Goal: Task Accomplishment & Management: Manage account settings

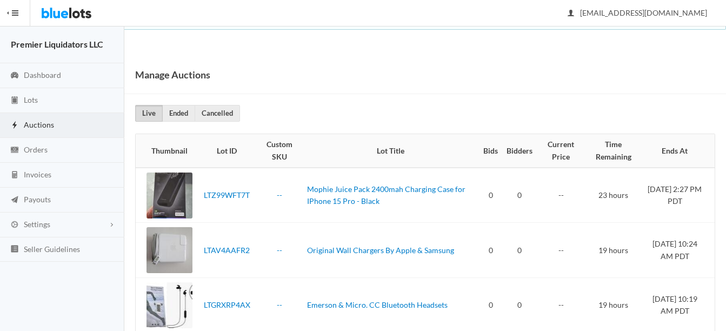
click at [43, 122] on span "Auctions" at bounding box center [39, 124] width 30 height 9
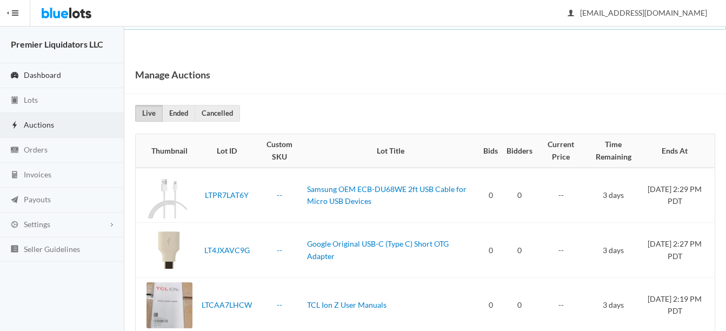
click at [41, 69] on link "Dashboard" at bounding box center [62, 75] width 124 height 25
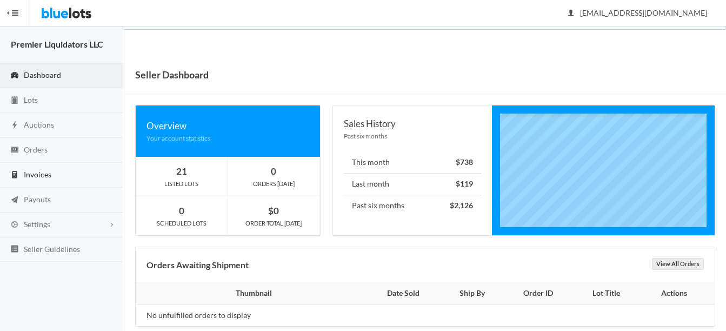
click at [37, 172] on span "Invoices" at bounding box center [38, 174] width 28 height 9
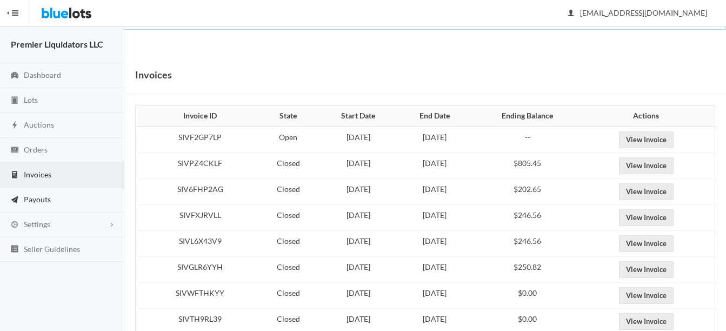
click at [34, 193] on link "Payouts" at bounding box center [62, 200] width 124 height 25
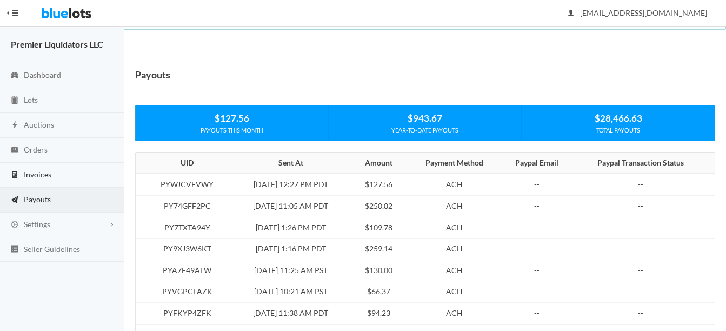
click at [31, 173] on span "Invoices" at bounding box center [38, 174] width 28 height 9
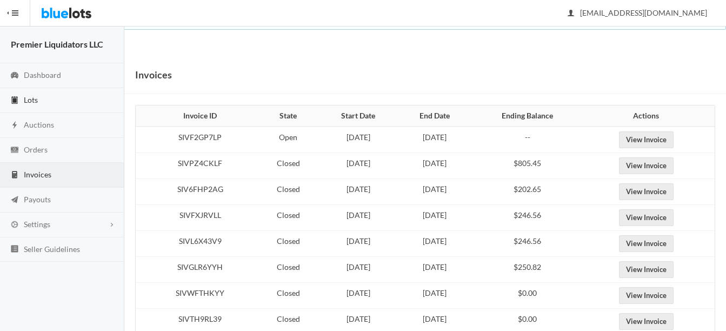
click at [25, 96] on span "Lots" at bounding box center [31, 99] width 14 height 9
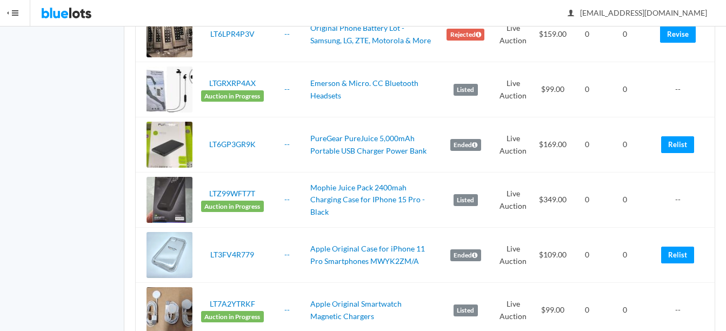
scroll to position [811, 0]
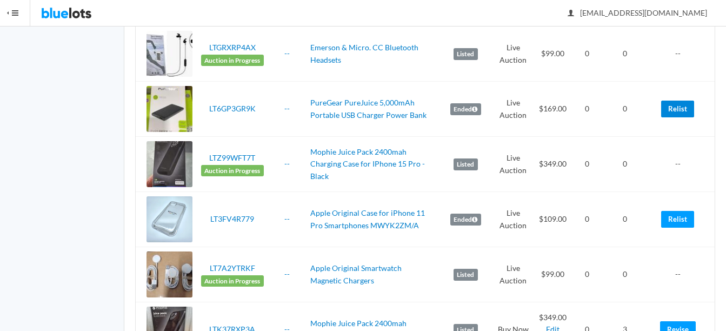
click at [668, 110] on link "Relist" at bounding box center [677, 109] width 33 height 17
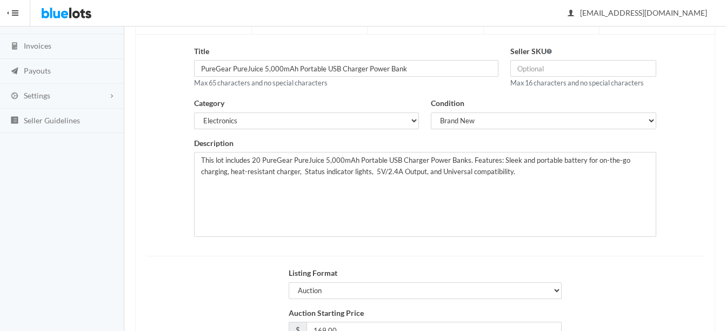
scroll to position [220, 0]
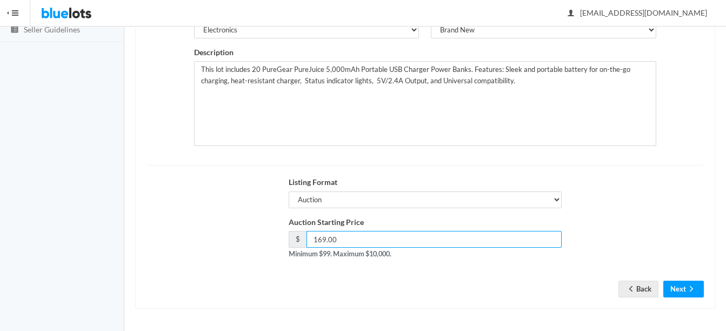
click at [394, 247] on input "169.00" at bounding box center [434, 239] width 255 height 17
type input "159"
click at [692, 289] on icon "arrow forward" at bounding box center [691, 288] width 3 height 5
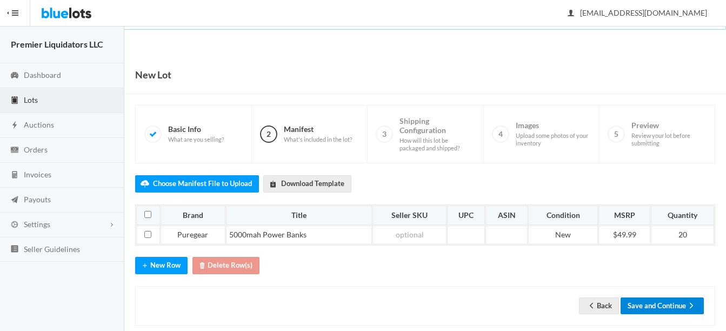
click at [664, 301] on button "Save and Continue" at bounding box center [662, 305] width 83 height 17
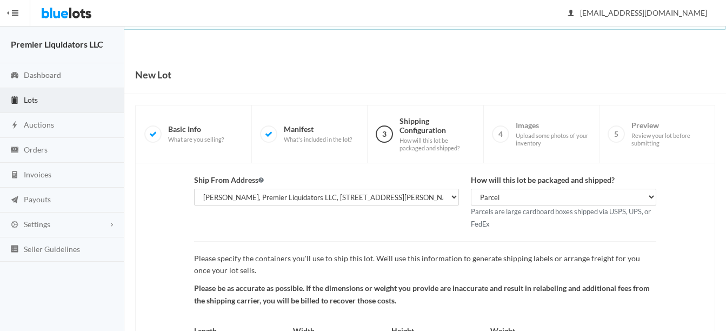
scroll to position [113, 0]
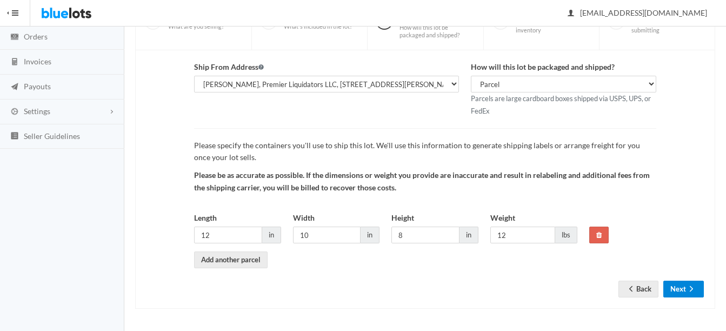
click at [678, 287] on button "Next" at bounding box center [684, 289] width 41 height 17
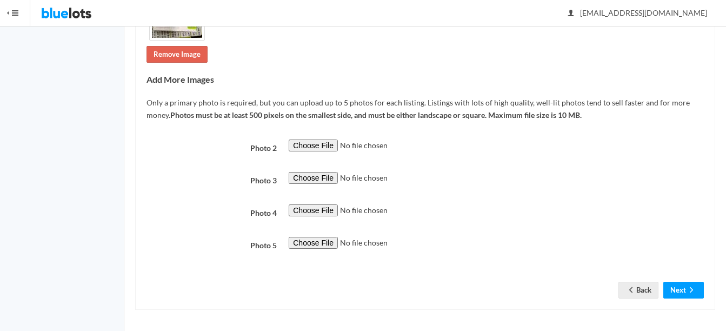
scroll to position [243, 0]
click at [649, 284] on link "Back" at bounding box center [639, 289] width 40 height 17
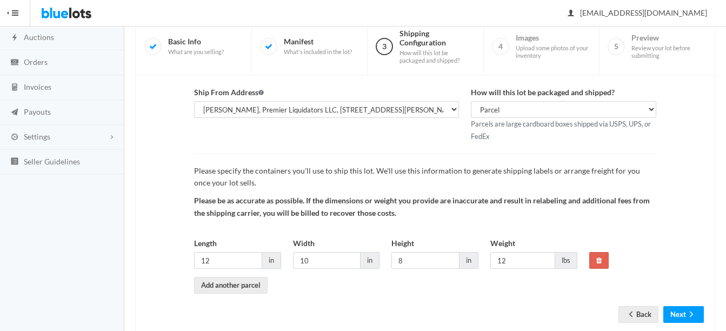
scroll to position [113, 0]
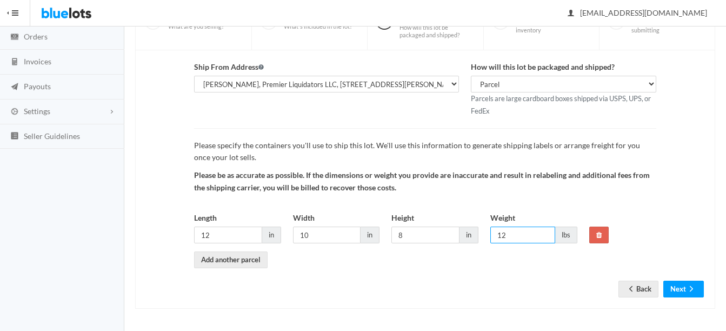
click at [515, 239] on input "12" at bounding box center [522, 235] width 65 height 17
type input "13"
click at [687, 284] on icon "arrow forward" at bounding box center [691, 288] width 11 height 9
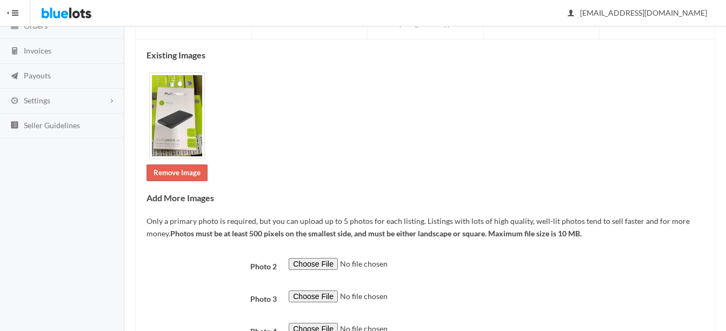
scroll to position [216, 0]
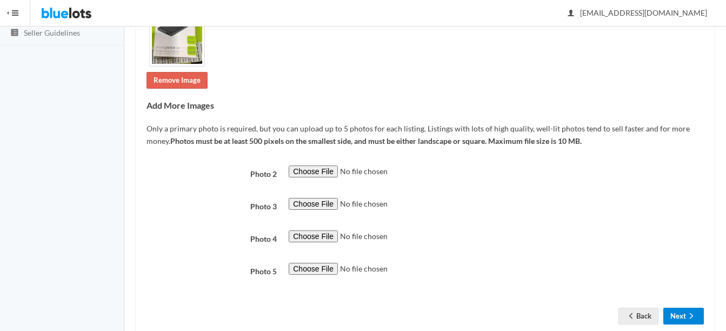
click at [692, 314] on icon "arrow forward" at bounding box center [691, 315] width 11 height 9
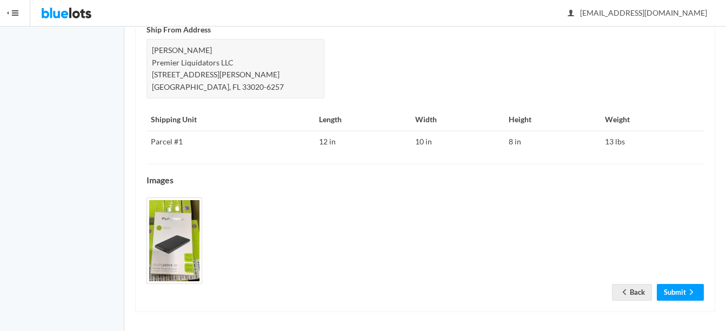
scroll to position [489, 0]
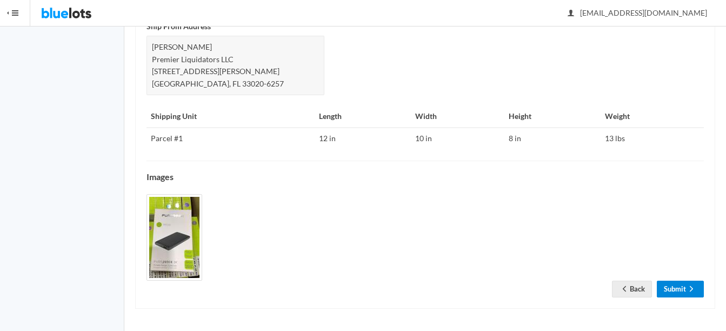
click at [688, 289] on icon "arrow forward" at bounding box center [691, 288] width 11 height 9
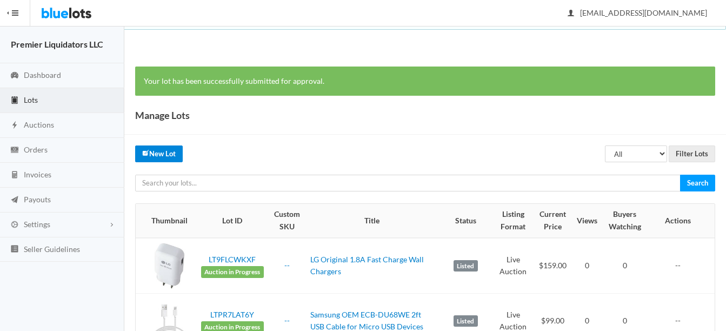
click at [161, 147] on link "New Lot" at bounding box center [159, 153] width 48 height 17
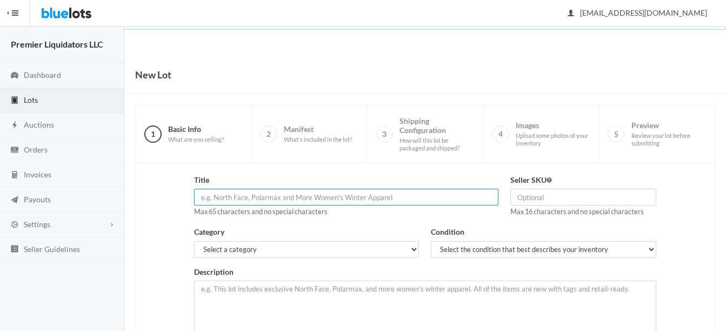
paste input "Apple Silicone Protective Case for iPhone 11 Pro Max - Midnight B"
click at [222, 196] on input "Apple Silicone Protective Case for iPhone 11 Pro Max" at bounding box center [346, 197] width 304 height 17
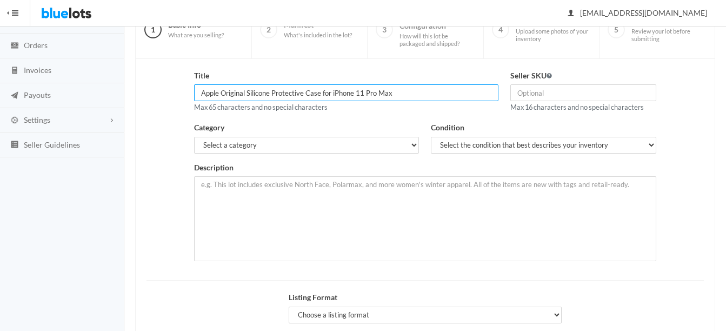
scroll to position [108, 0]
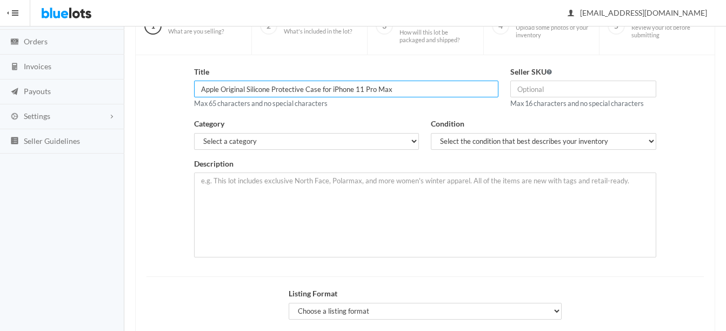
type input "Apple Original Silicone Protective Case for iPhone 11 Pro Max"
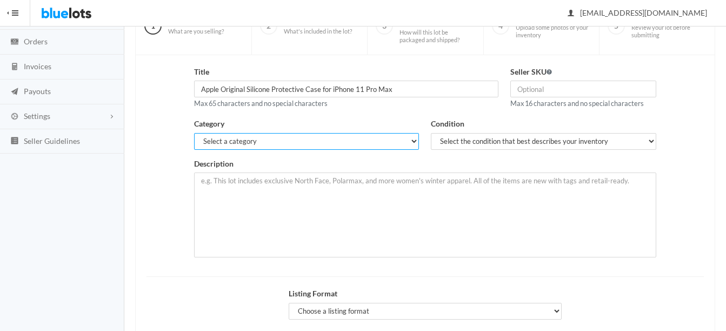
click at [241, 136] on select "Select a category Electronics Clothing, Shoes & Accessories Appliances Home & G…" at bounding box center [306, 141] width 225 height 17
select select "1"
click at [194, 133] on select "Select a category Electronics Clothing, Shoes & Accessories Appliances Home & G…" at bounding box center [306, 141] width 225 height 17
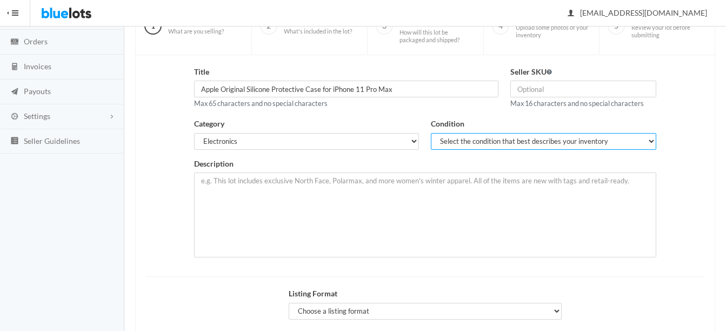
click at [483, 143] on select "Select the condition that best describes your inventory Brand New Shelf Pulls C…" at bounding box center [543, 141] width 225 height 17
select select "1"
click at [431, 133] on select "Select the condition that best describes your inventory Brand New Shelf Pulls C…" at bounding box center [543, 141] width 225 height 17
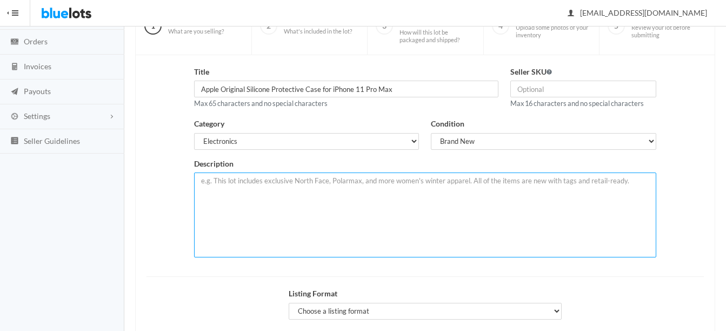
click at [348, 193] on textarea at bounding box center [425, 215] width 462 height 85
paste textarea "Apple Silicone Protective Case for iPhone 11 Pro Max - Midnight Blue"
click at [496, 182] on textarea "New in retail, Lot of 95 Pieces of Original Apple Silicone Protective Case for …" at bounding box center [425, 215] width 462 height 85
click at [552, 182] on textarea "New in retail, Lot of 95 Pieces of Original Apple Silicone Protective Case for …" at bounding box center [425, 215] width 462 height 85
paste textarea "A soft microfiber lining on the inside helps protect your iPhone. - On the outs…"
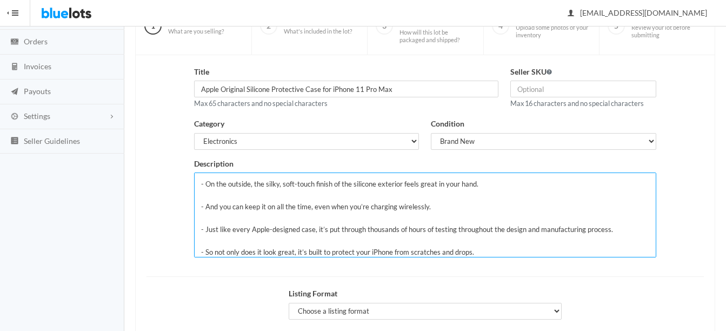
scroll to position [0, 0]
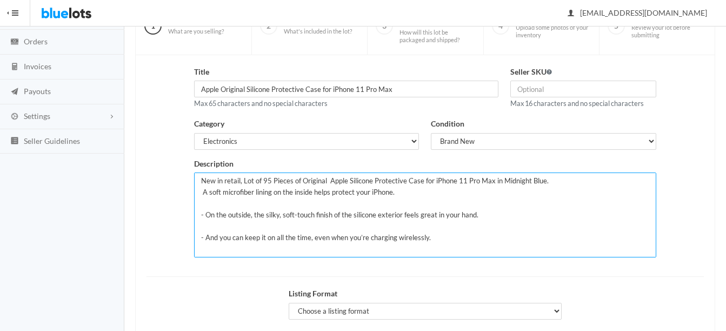
click at [269, 181] on textarea "New in retail, Lot of 95 Pieces of Original Apple Silicone Protective Case for …" at bounding box center [425, 215] width 462 height 85
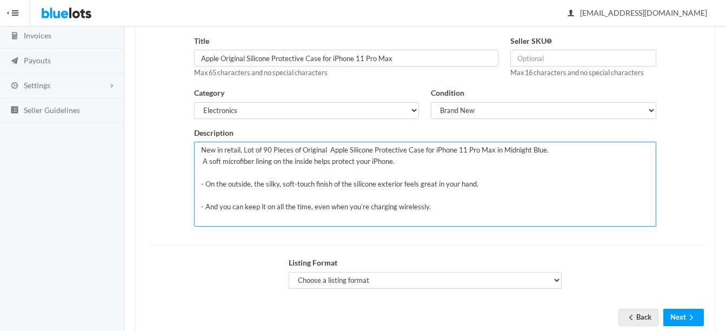
scroll to position [168, 0]
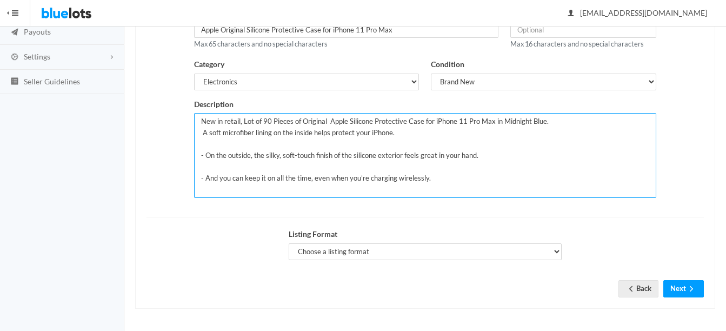
type textarea "New in retail, Lot of 90 Pieces of Original Apple Silicone Protective Case for …"
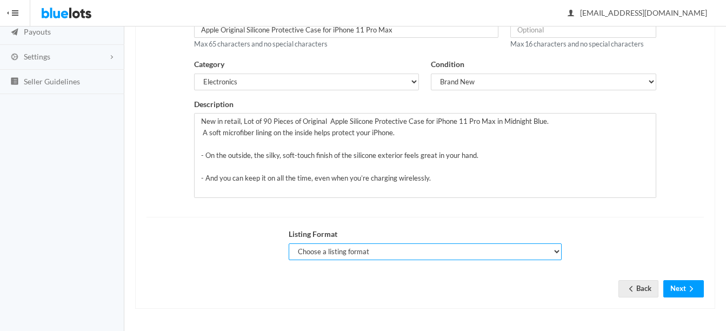
click at [370, 250] on select "Choose a listing format Auction Buy Now" at bounding box center [425, 251] width 273 height 17
select select "true"
click at [289, 243] on select "Choose a listing format Auction Buy Now" at bounding box center [425, 251] width 273 height 17
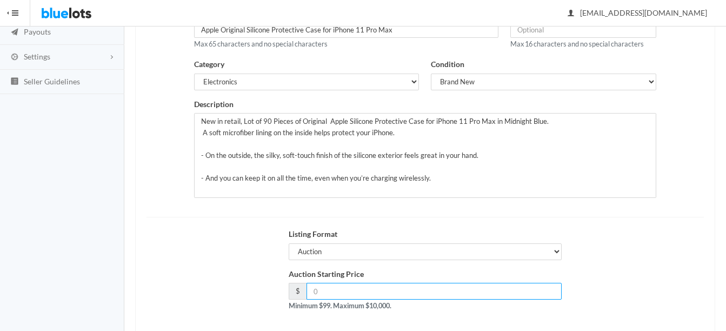
click at [475, 286] on input "number" at bounding box center [434, 291] width 255 height 17
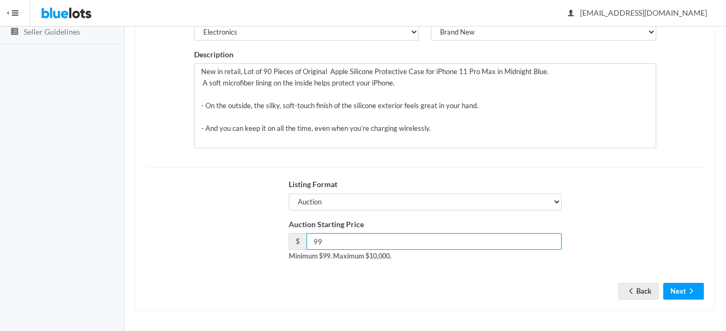
scroll to position [220, 0]
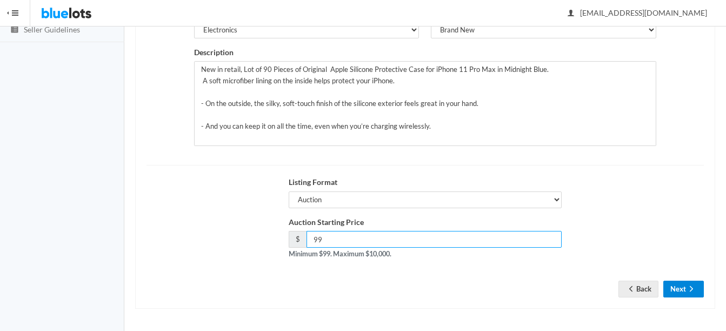
type input "99"
click at [695, 286] on icon "arrow forward" at bounding box center [691, 288] width 11 height 9
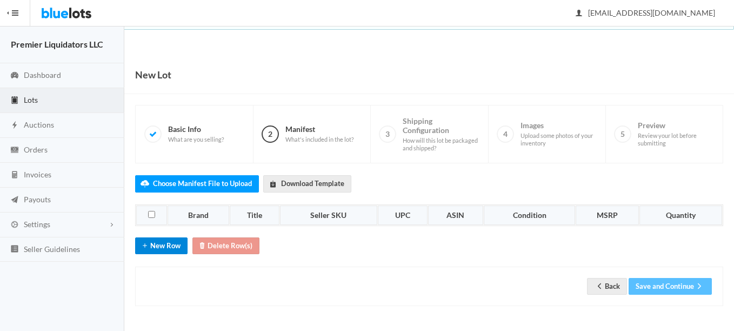
click at [163, 250] on button "New Row" at bounding box center [161, 245] width 52 height 17
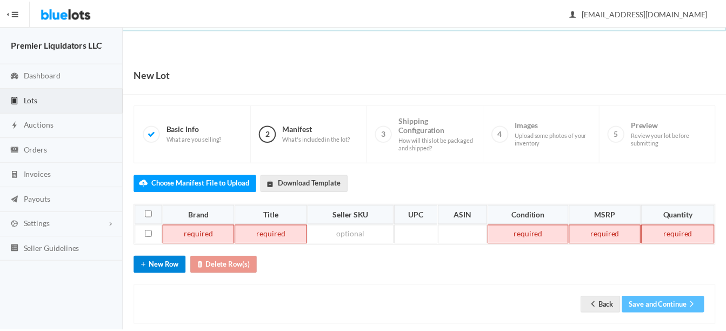
scroll to position [17, 0]
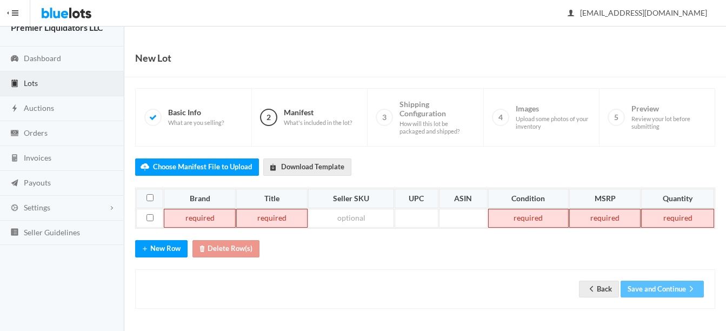
click at [204, 218] on td at bounding box center [200, 218] width 72 height 19
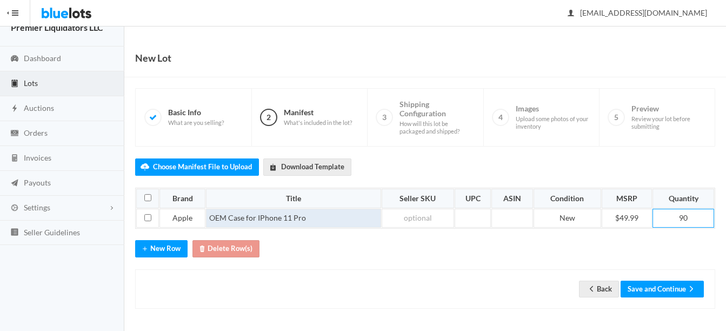
click at [344, 221] on td "OEM Case for IPhone 11 Pro" at bounding box center [293, 218] width 175 height 19
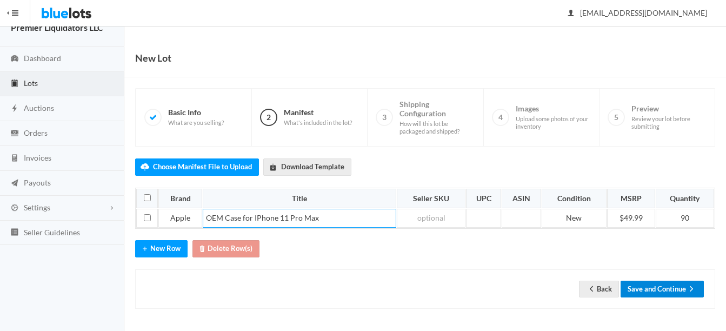
click at [656, 285] on button "Save and Continue" at bounding box center [662, 289] width 83 height 17
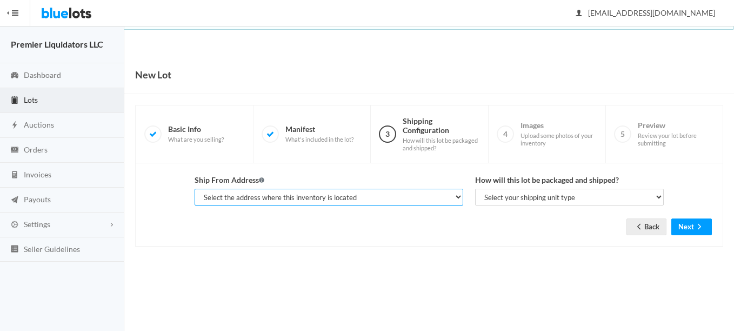
click at [374, 204] on select "Select the address where this inventory is located Premier Liquidatores, [STREE…" at bounding box center [329, 197] width 269 height 17
select select "25095"
click at [195, 189] on select "Select the address where this inventory is located Premier Liquidatores, [STREE…" at bounding box center [329, 197] width 269 height 17
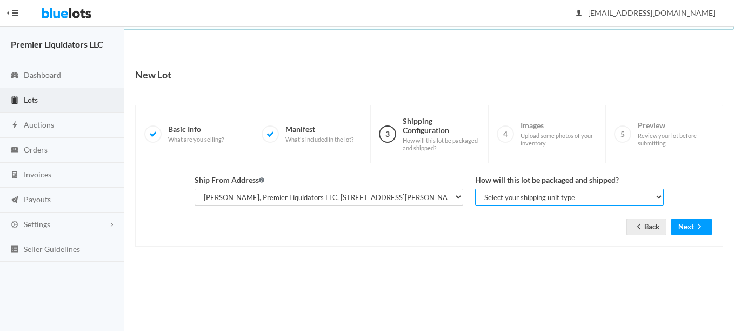
click at [536, 203] on select "Select your shipping unit type Parcel Pallet Truckload" at bounding box center [569, 197] width 189 height 17
select select "parcel"
click at [475, 189] on select "Select your shipping unit type Parcel Pallet Truckload" at bounding box center [569, 197] width 189 height 17
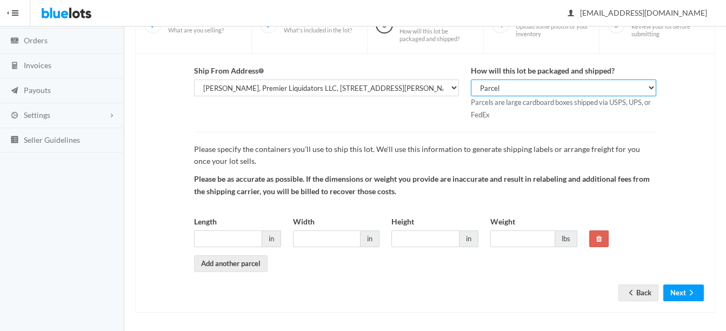
scroll to position [113, 0]
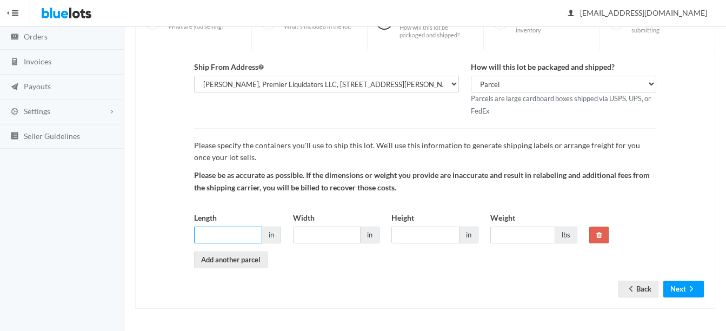
click at [212, 237] on input "Length" at bounding box center [228, 235] width 68 height 17
type input "14"
type input "12"
type input "10"
type input "14"
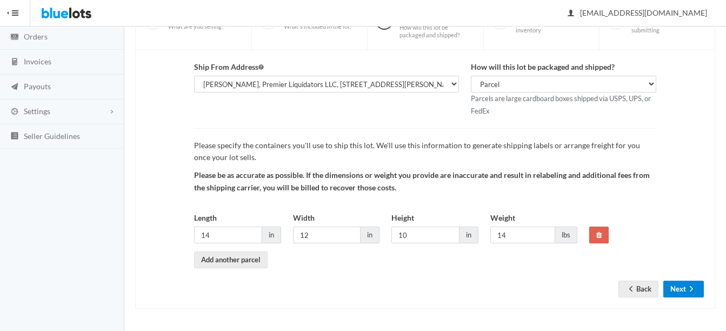
click at [691, 288] on icon "arrow forward" at bounding box center [691, 288] width 11 height 9
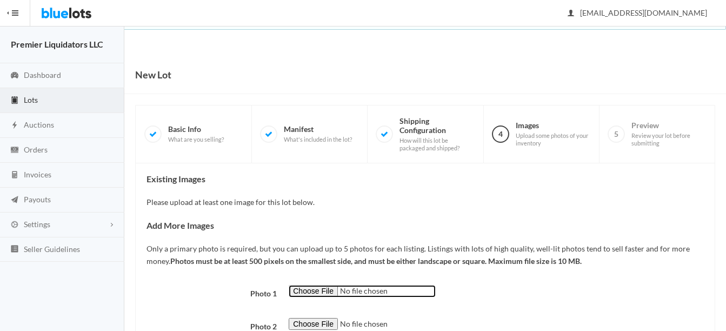
click at [322, 290] on input "file" at bounding box center [362, 291] width 147 height 12
click at [306, 292] on input "file" at bounding box center [362, 291] width 147 height 12
click at [322, 291] on input "file" at bounding box center [362, 291] width 147 height 12
type input "C:\fakepath\images - 2025-08-19T082104.471.jpg"
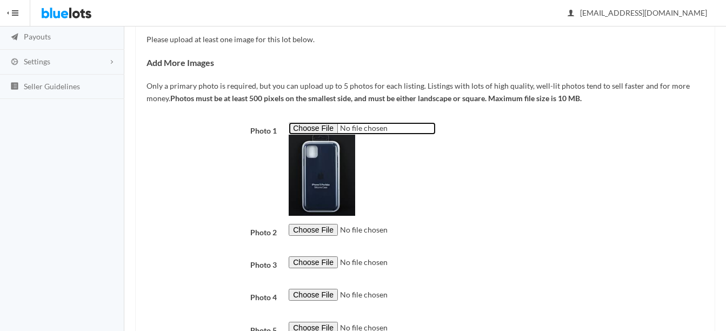
scroll to position [216, 0]
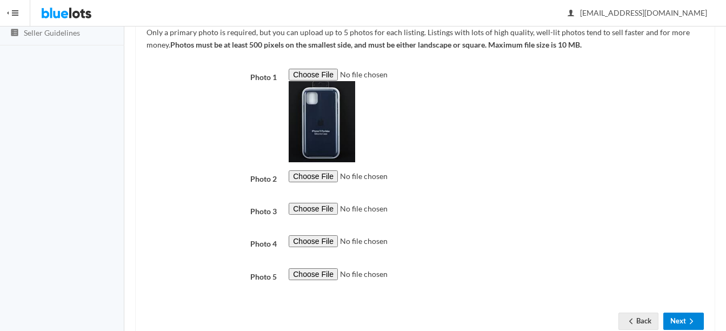
click at [692, 318] on icon "arrow forward" at bounding box center [691, 321] width 11 height 9
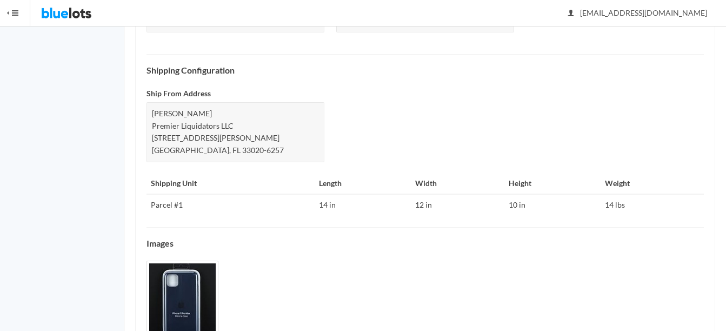
scroll to position [514, 0]
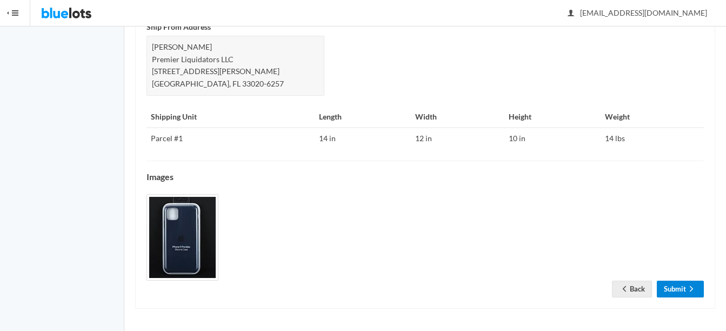
click at [678, 283] on link "Submit" at bounding box center [680, 289] width 47 height 17
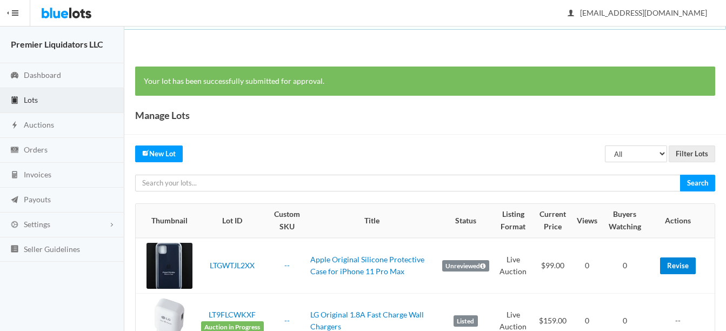
click at [681, 269] on link "Revise" at bounding box center [678, 265] width 36 height 17
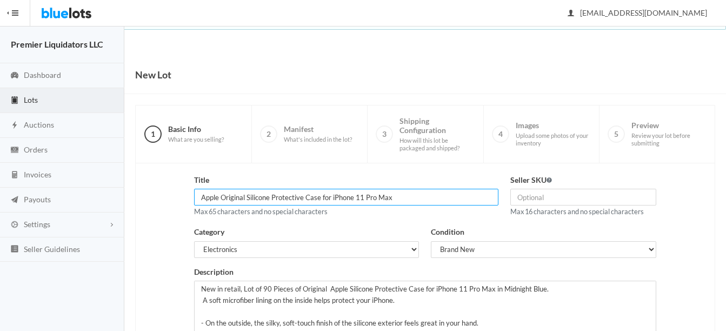
click at [414, 195] on input "Apple Original Silicone Protective Case for iPhone 11 Pro Max" at bounding box center [346, 197] width 304 height 17
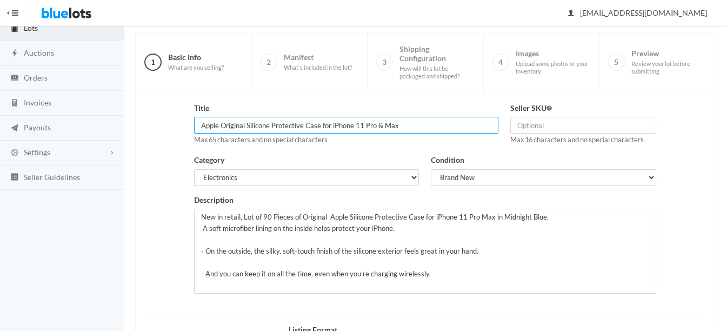
scroll to position [108, 0]
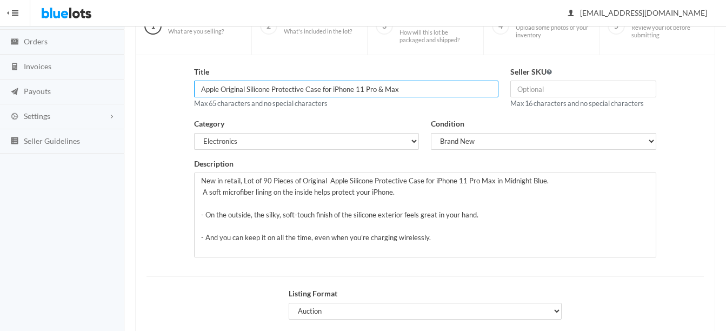
type input "Apple Original Silicone Protective Case for iPhone 11 Pro & Max"
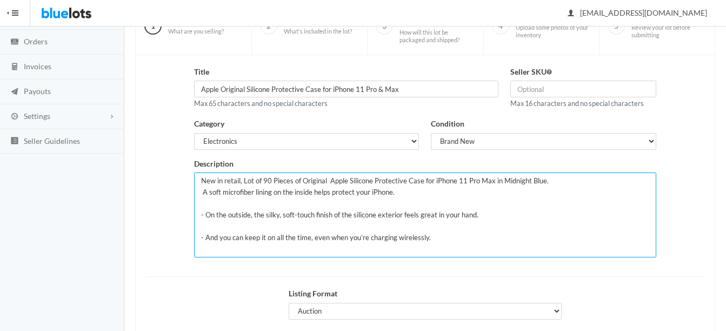
click at [542, 184] on textarea "New in retail, Lot of 90 Pieces of Original Apple Silicone Protective Case for …" at bounding box center [425, 215] width 462 height 85
click at [492, 179] on textarea "New in retail, Lot of 90 Pieces of Original Apple Silicone Protective Case for …" at bounding box center [425, 215] width 462 height 85
click at [585, 179] on textarea "New in retail, Lot of 90 Pieces of Original Apple Silicone Protective Case for …" at bounding box center [425, 215] width 462 height 85
click at [499, 181] on textarea "New in retail, Lot of 90 Pieces of Original Apple Silicone Protective Case for …" at bounding box center [425, 215] width 462 height 85
click at [369, 181] on textarea "New in retail, Lot of 90 Pieces of Original Apple Silicone Protective Case for …" at bounding box center [425, 215] width 462 height 85
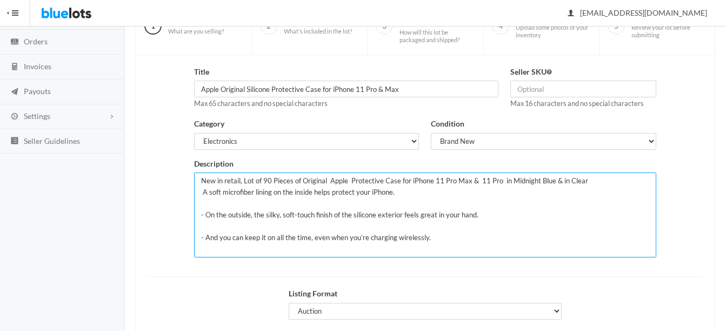
click at [412, 201] on textarea "New in retail, Lot of 90 Pieces of Original Apple Silicone Protective Case for …" at bounding box center [425, 215] width 462 height 85
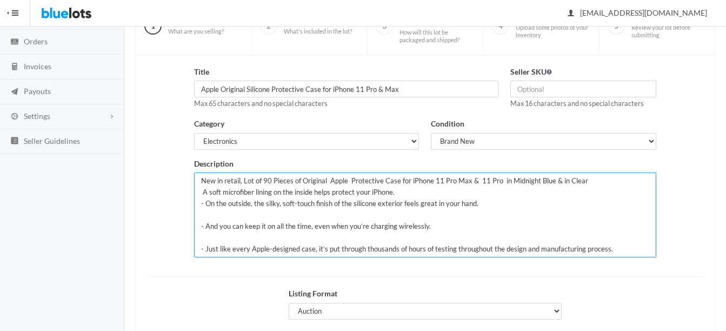
click at [403, 214] on textarea "New in retail, Lot of 90 Pieces of Original Apple Silicone Protective Case for …" at bounding box center [425, 215] width 462 height 85
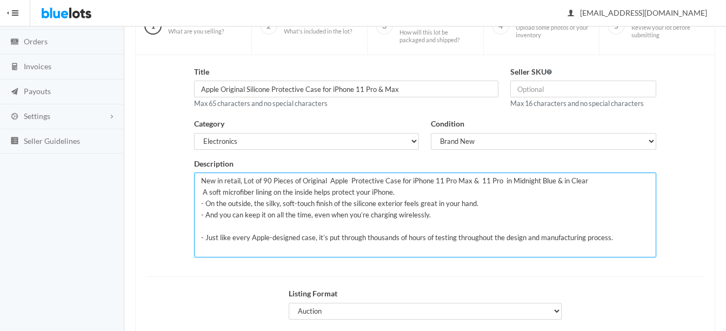
click at [406, 228] on textarea "New in retail, Lot of 90 Pieces of Original Apple Silicone Protective Case for …" at bounding box center [425, 215] width 462 height 85
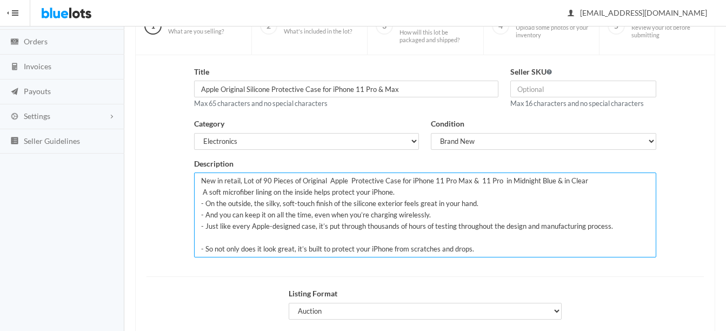
click at [419, 239] on textarea "New in retail, Lot of 90 Pieces of Original Apple Silicone Protective Case for …" at bounding box center [425, 215] width 462 height 85
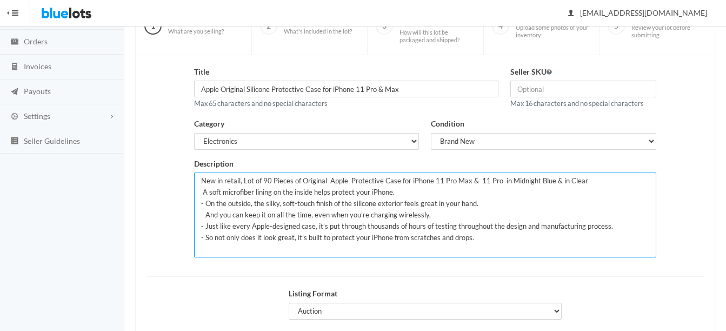
click at [376, 202] on textarea "New in retail, Lot of 90 Pieces of Original Apple Silicone Protective Case for …" at bounding box center [425, 215] width 462 height 85
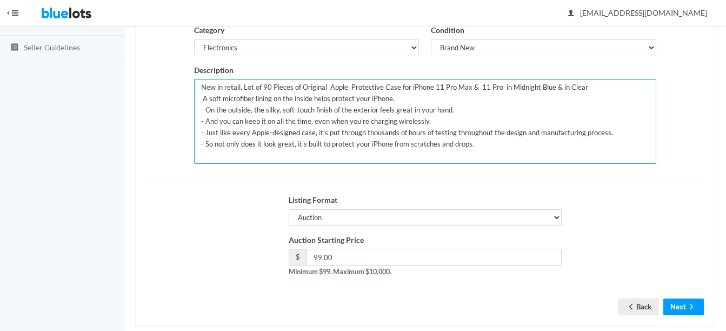
scroll to position [220, 0]
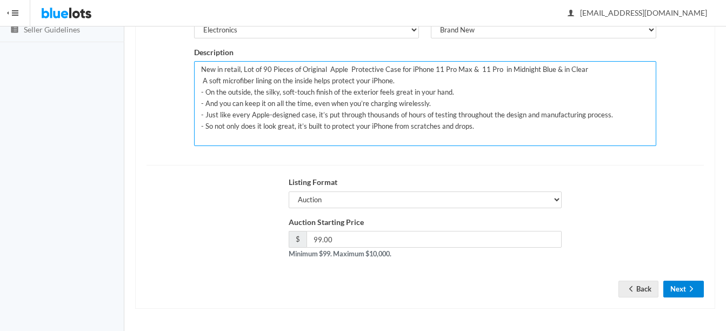
type textarea "New in retail, Lot of 90 Pieces of Original Apple Protective Case for iPhone 11…"
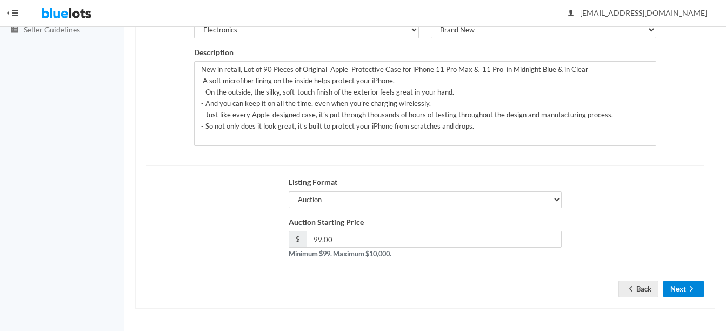
click at [686, 288] on icon "arrow forward" at bounding box center [691, 288] width 11 height 9
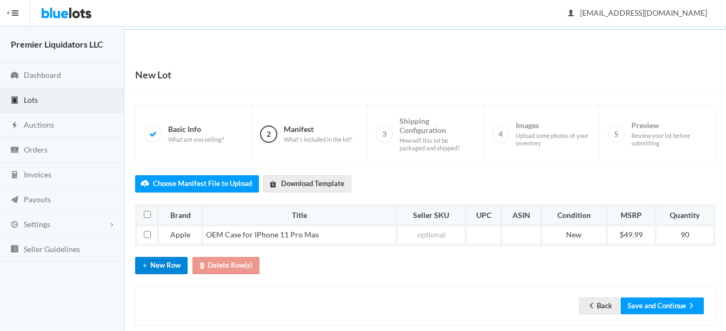
click at [160, 267] on button "New Row" at bounding box center [161, 265] width 52 height 17
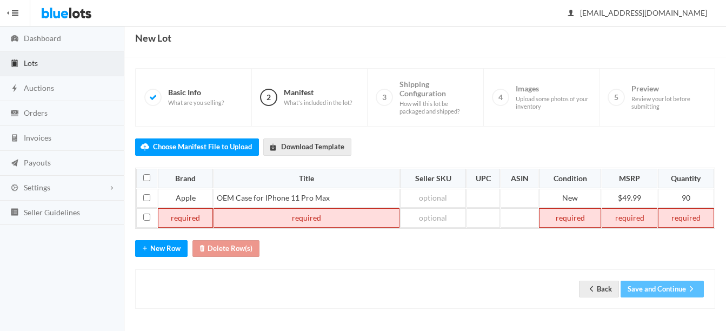
click at [189, 216] on td at bounding box center [186, 217] width 56 height 19
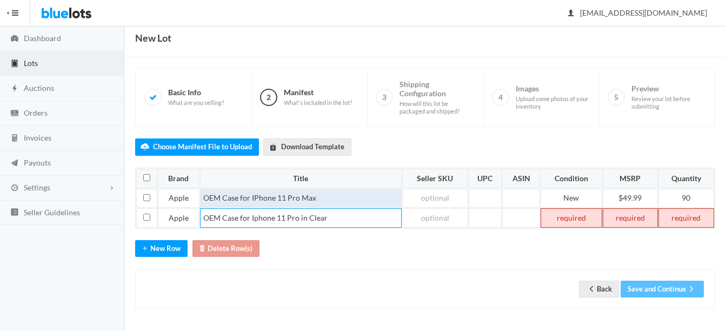
click at [328, 197] on td "OEM Case for IPhone 11 Pro Max" at bounding box center [301, 198] width 202 height 19
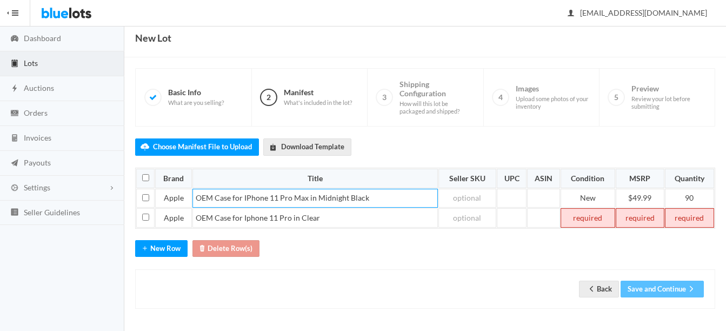
click at [578, 220] on td at bounding box center [588, 217] width 55 height 19
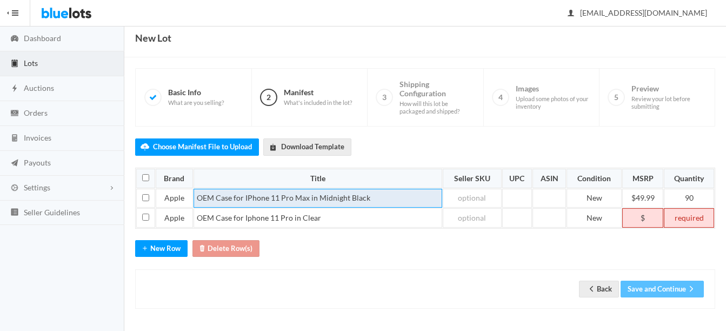
click at [415, 205] on td "OEM Case for IPhone 11 Pro Max in Midnight Black" at bounding box center [318, 198] width 249 height 19
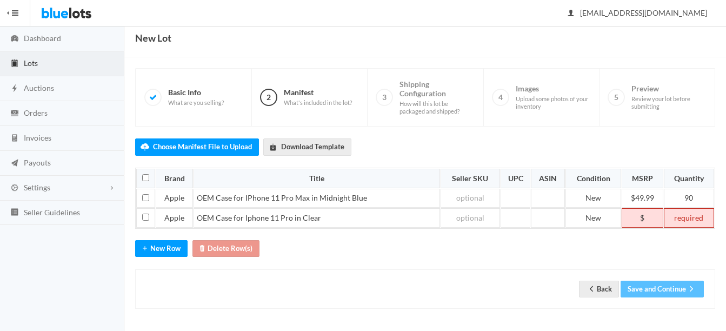
click at [647, 214] on td "$" at bounding box center [643, 217] width 42 height 19
click at [709, 200] on td "90" at bounding box center [689, 198] width 50 height 19
click at [696, 218] on td at bounding box center [689, 217] width 50 height 19
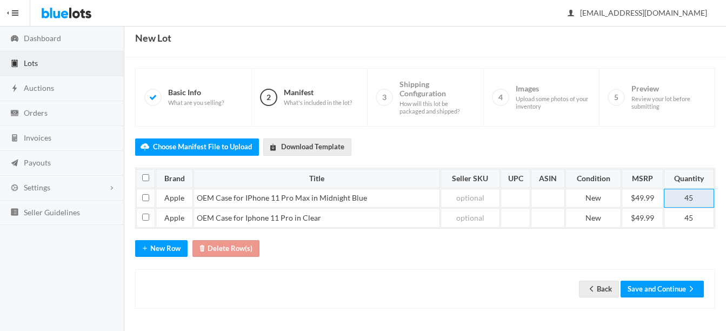
click at [694, 200] on td "45" at bounding box center [689, 198] width 50 height 19
click at [699, 229] on table "Brand Title Seller SKU UPC ASIN Condition MSRP Quantity Apple OEM Case for IPho…" at bounding box center [425, 198] width 580 height 61
click at [699, 217] on td "45" at bounding box center [689, 217] width 50 height 19
click at [699, 260] on div "Choose Manifest File to Upload Download Template Brand Title Seller SKU UPC ASI…" at bounding box center [425, 218] width 580 height 182
click at [678, 291] on button "Save and Continue" at bounding box center [662, 289] width 83 height 17
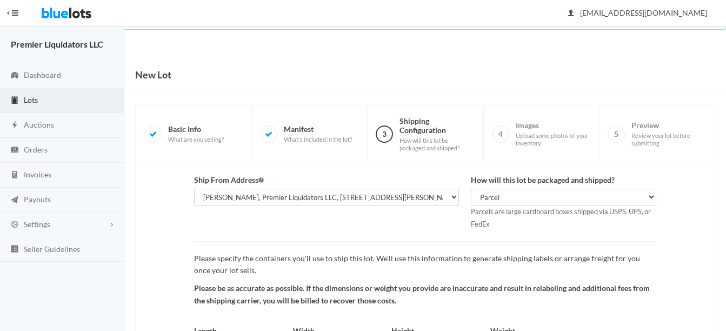
scroll to position [113, 0]
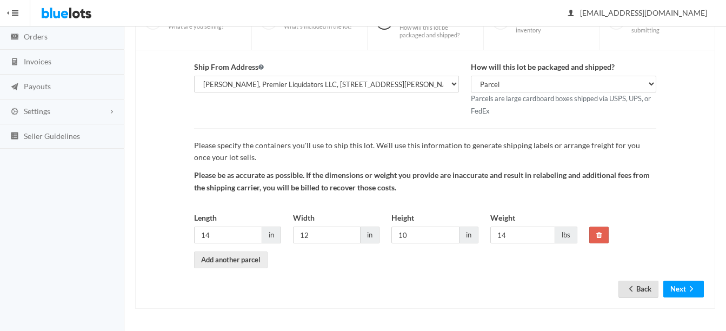
click at [642, 294] on link "Back" at bounding box center [639, 289] width 40 height 17
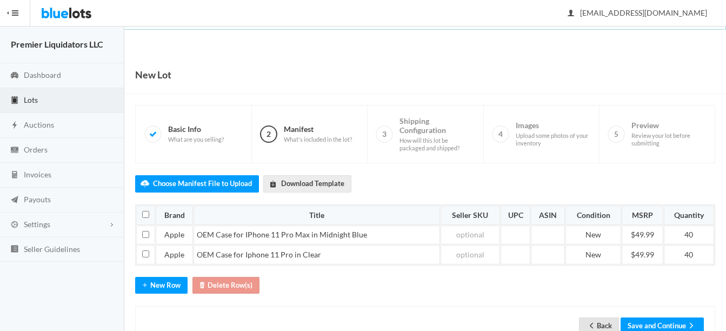
click at [600, 321] on link "Back" at bounding box center [599, 325] width 40 height 17
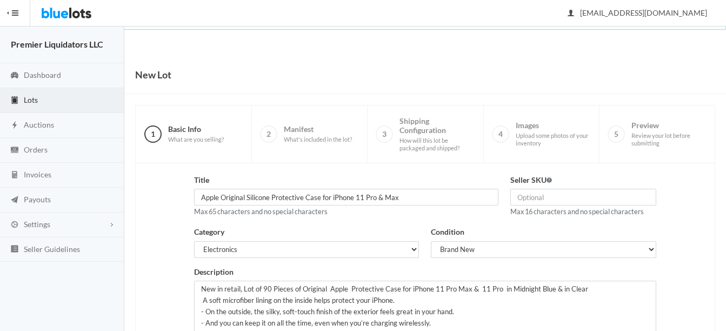
scroll to position [108, 0]
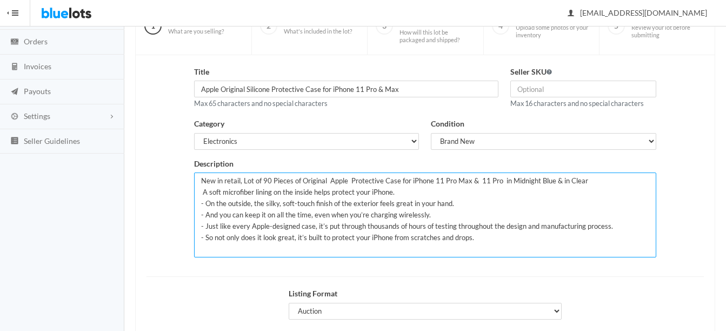
click at [266, 182] on textarea "New in retail, Lot of 90 Pieces of Original Apple Protective Case for iPhone 11…" at bounding box center [425, 215] width 462 height 85
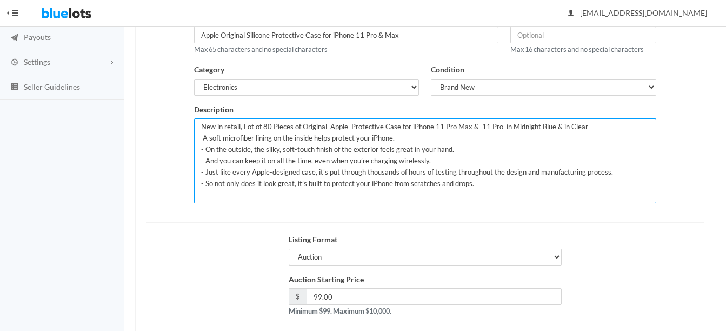
scroll to position [216, 0]
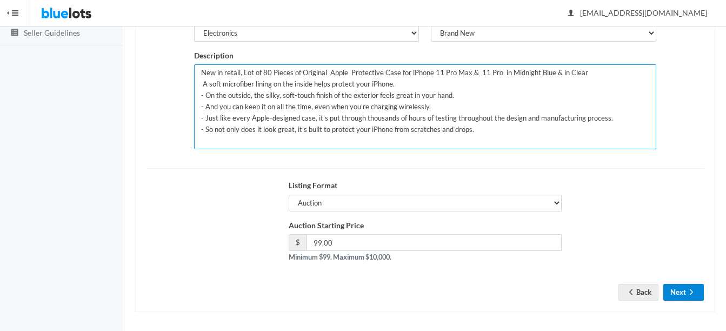
type textarea "New in retail, Lot of 80 Pieces of Original Apple Protective Case for iPhone 11…"
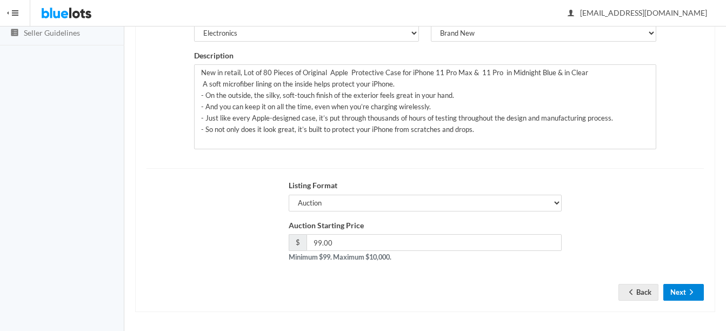
click at [688, 291] on icon "arrow forward" at bounding box center [691, 292] width 11 height 9
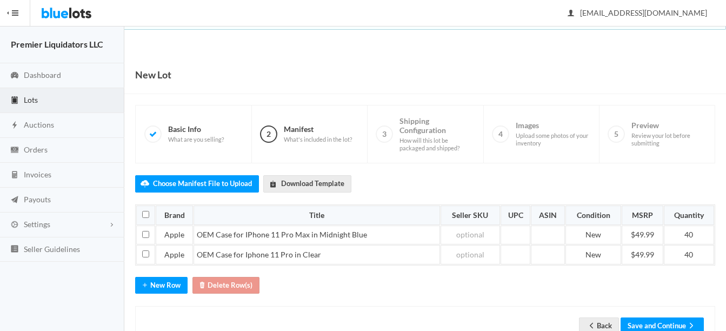
scroll to position [37, 0]
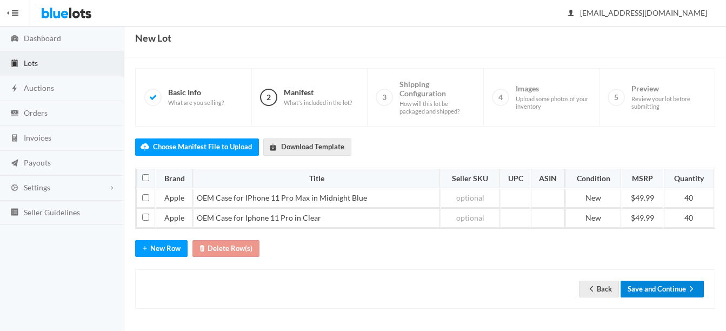
click at [659, 294] on button "Save and Continue" at bounding box center [662, 289] width 83 height 17
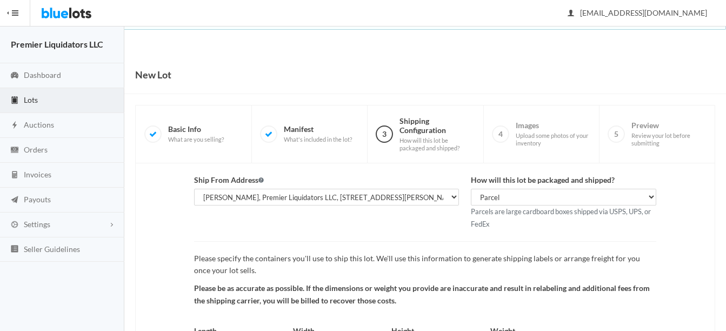
scroll to position [113, 0]
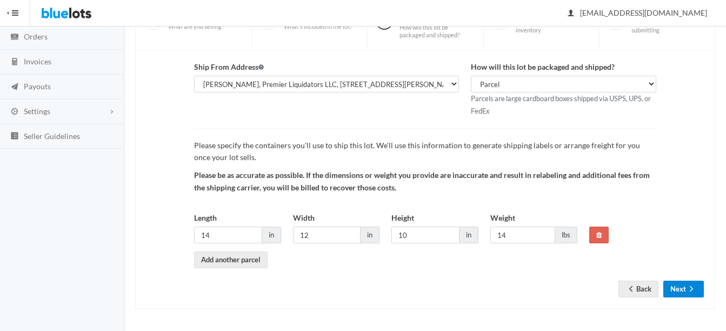
click at [684, 291] on button "Next" at bounding box center [684, 289] width 41 height 17
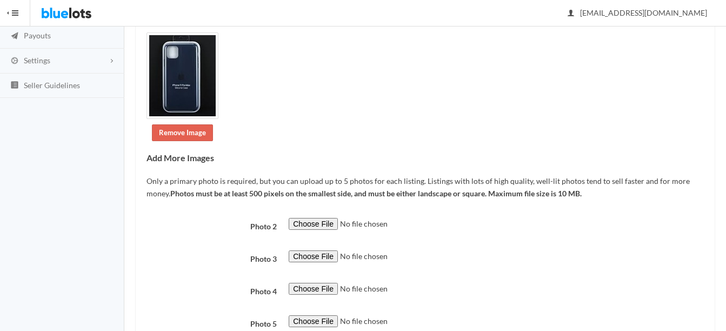
scroll to position [164, 0]
click at [298, 222] on input "file" at bounding box center [362, 224] width 147 height 12
click at [313, 226] on input "file" at bounding box center [362, 224] width 147 height 12
type input "C:\fakepath\s-l1200 (10).png"
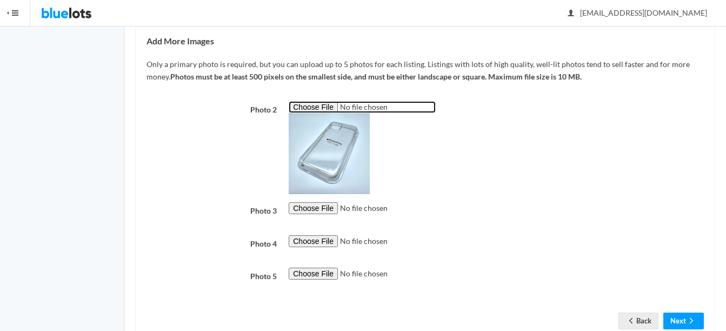
scroll to position [313, 0]
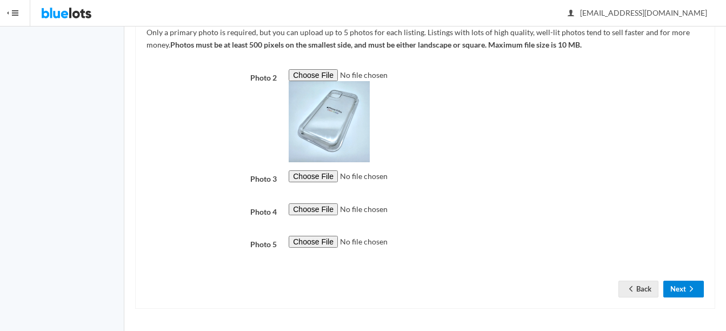
click at [696, 289] on icon "arrow forward" at bounding box center [691, 288] width 11 height 9
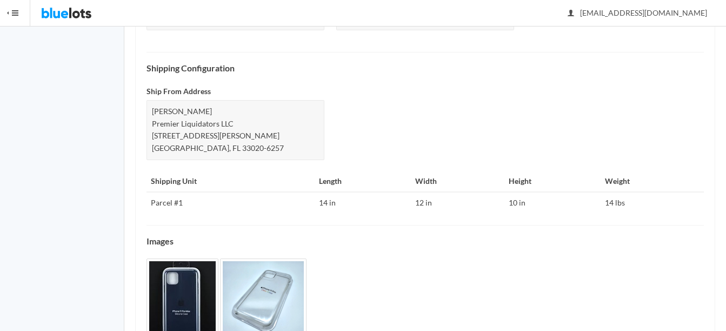
scroll to position [514, 0]
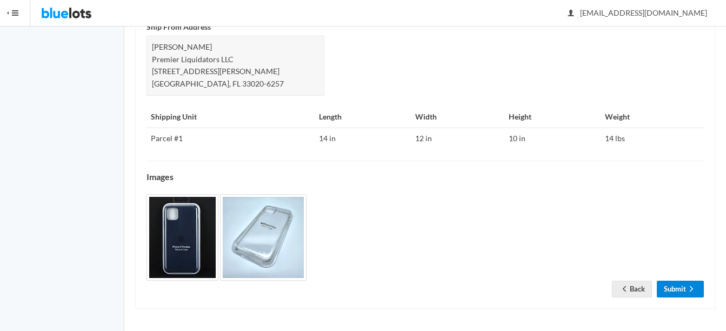
click at [684, 286] on link "Submit" at bounding box center [680, 289] width 47 height 17
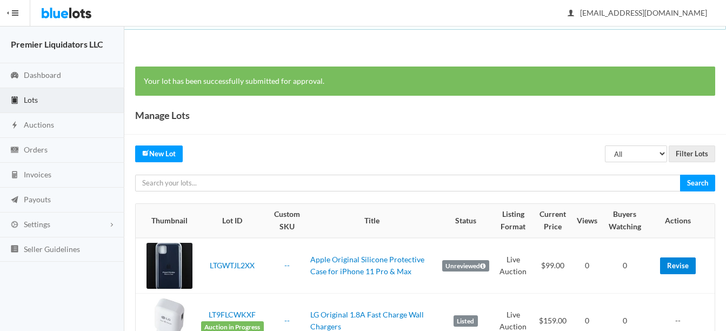
click at [680, 265] on link "Revise" at bounding box center [678, 265] width 36 height 17
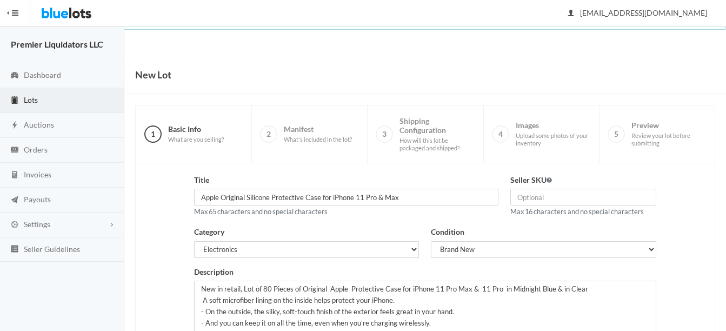
scroll to position [220, 0]
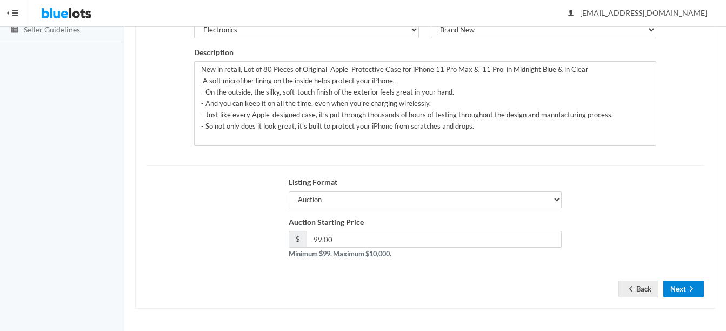
click at [687, 281] on button "Next" at bounding box center [684, 289] width 41 height 17
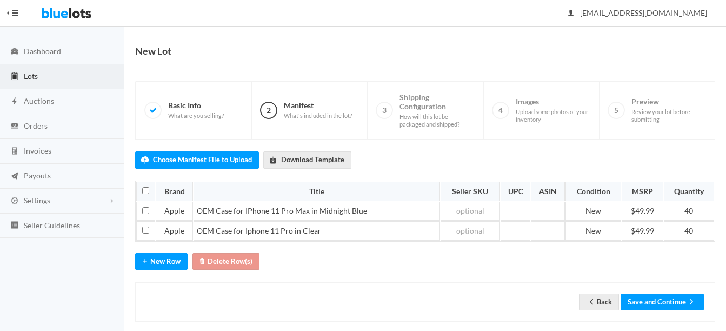
scroll to position [37, 0]
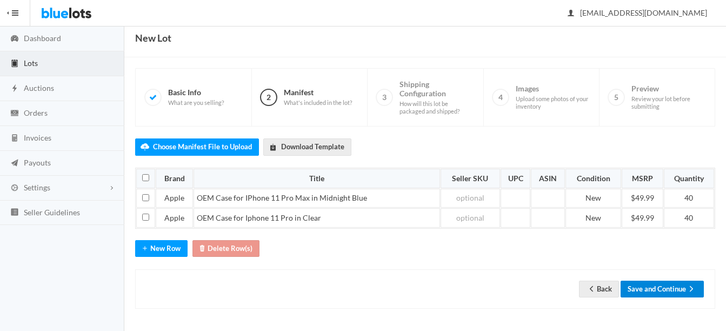
click at [669, 290] on button "Save and Continue" at bounding box center [662, 289] width 83 height 17
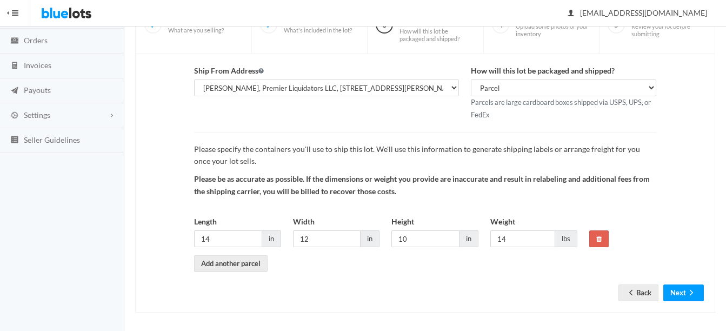
scroll to position [113, 0]
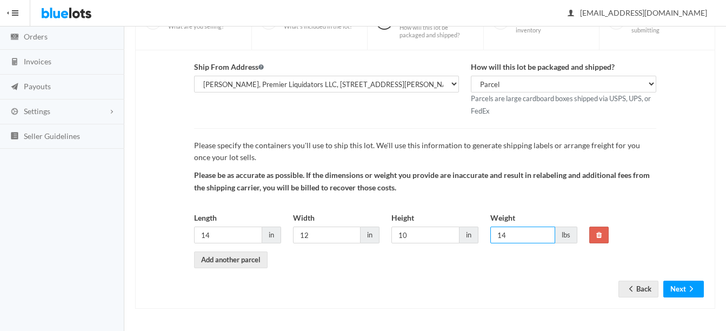
click at [526, 234] on input "14" at bounding box center [522, 235] width 65 height 17
type input "12"
click at [686, 289] on button "Next" at bounding box center [684, 289] width 41 height 17
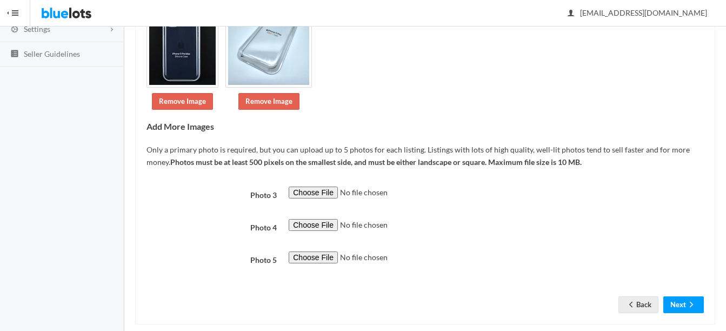
scroll to position [211, 0]
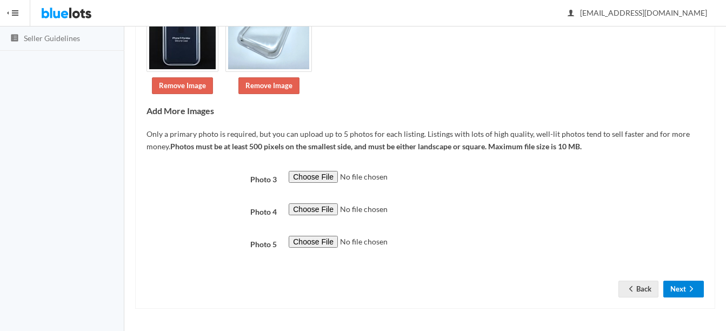
click at [693, 288] on icon "arrow forward" at bounding box center [691, 288] width 11 height 9
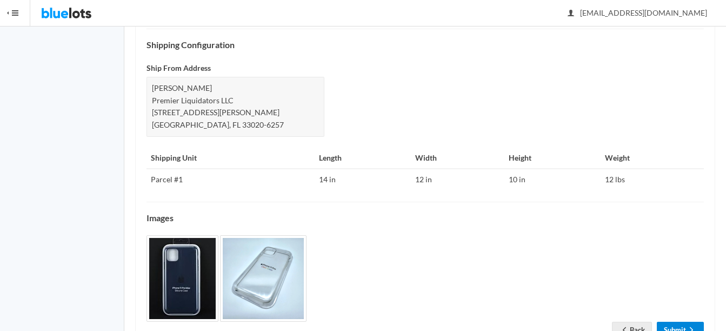
scroll to position [514, 0]
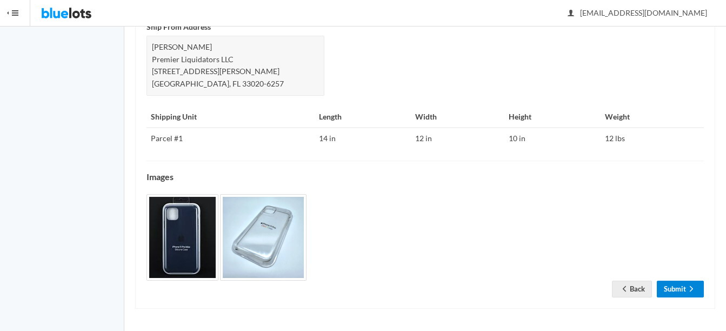
click at [692, 285] on icon "arrow forward" at bounding box center [691, 288] width 11 height 9
